Goal: Task Accomplishment & Management: Use online tool/utility

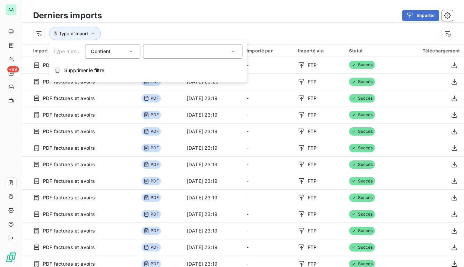
click at [210, 9] on div "Derniers imports Importer" at bounding box center [243, 15] width 442 height 14
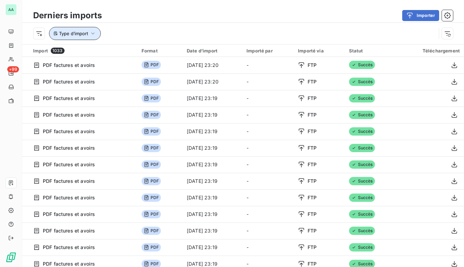
click at [95, 37] on button "Type d’import" at bounding box center [75, 33] width 52 height 13
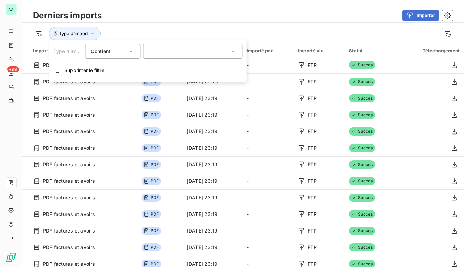
click at [166, 58] on div at bounding box center [192, 51] width 99 height 14
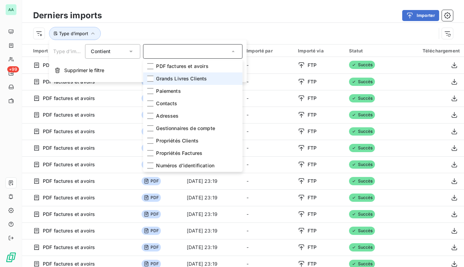
click at [171, 76] on span "Grands Livres Clients" at bounding box center [181, 78] width 51 height 7
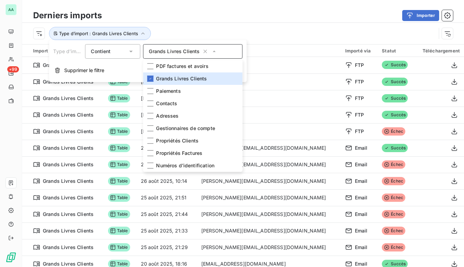
click at [202, 27] on div "Type d’import : Grands Livres Clients" at bounding box center [243, 33] width 442 height 21
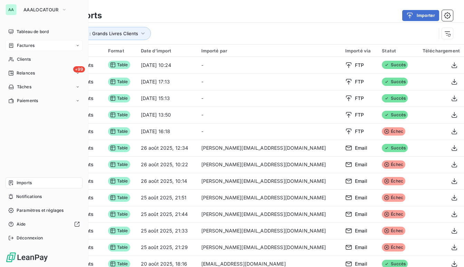
click at [26, 48] on span "Factures" at bounding box center [26, 45] width 18 height 6
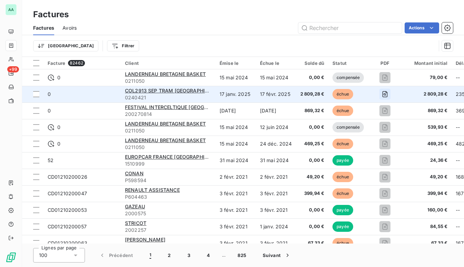
click at [382, 92] on icon "button" at bounding box center [384, 94] width 5 height 6
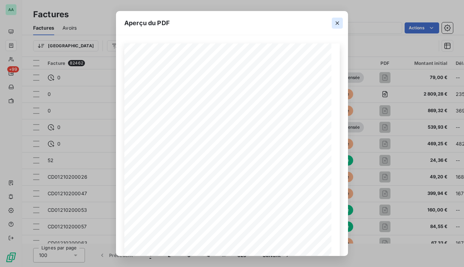
click at [334, 23] on icon "button" at bounding box center [337, 23] width 7 height 7
